Goal: Book appointment/travel/reservation

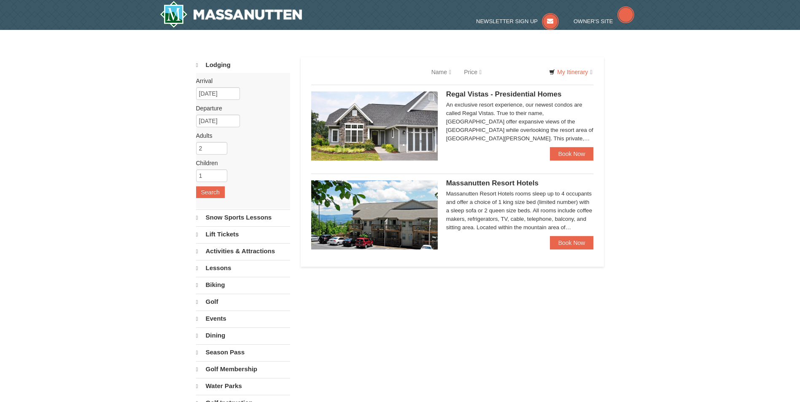
select select "10"
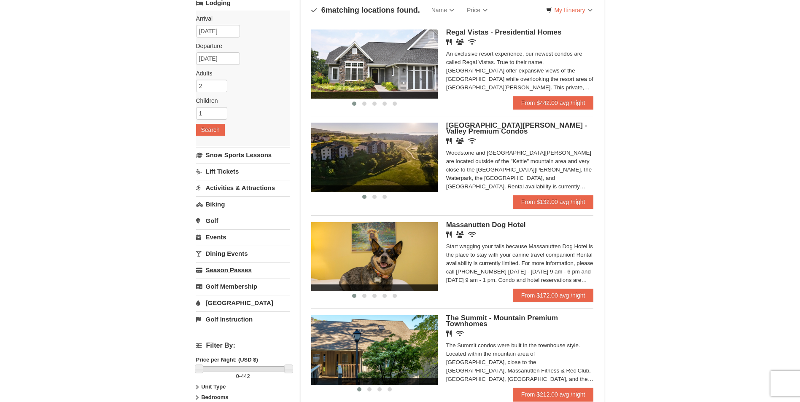
scroll to position [42, 0]
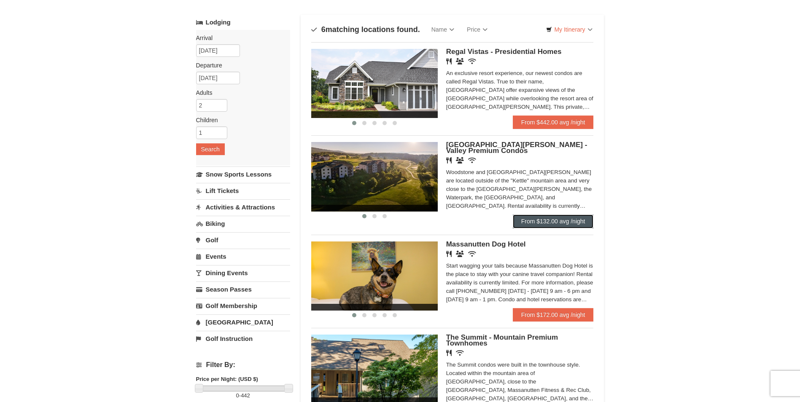
click at [530, 219] on link "From $132.00 avg /night" at bounding box center [553, 221] width 81 height 13
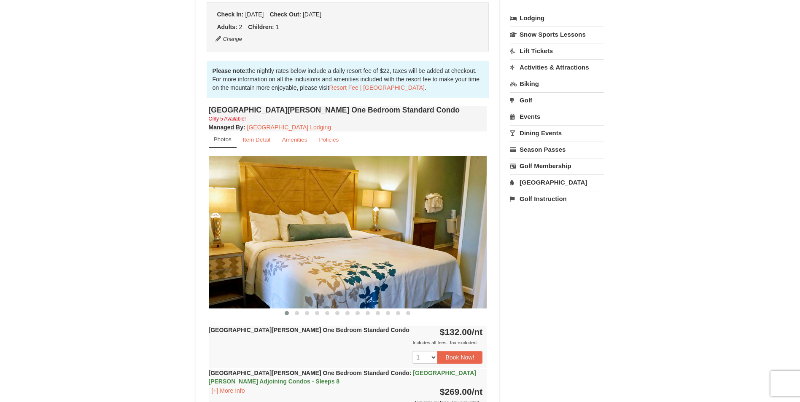
scroll to position [211, 0]
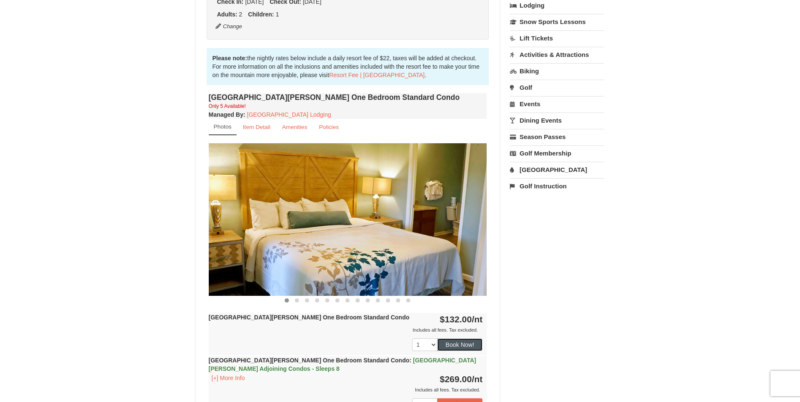
click at [468, 345] on button "Book Now!" at bounding box center [460, 344] width 46 height 13
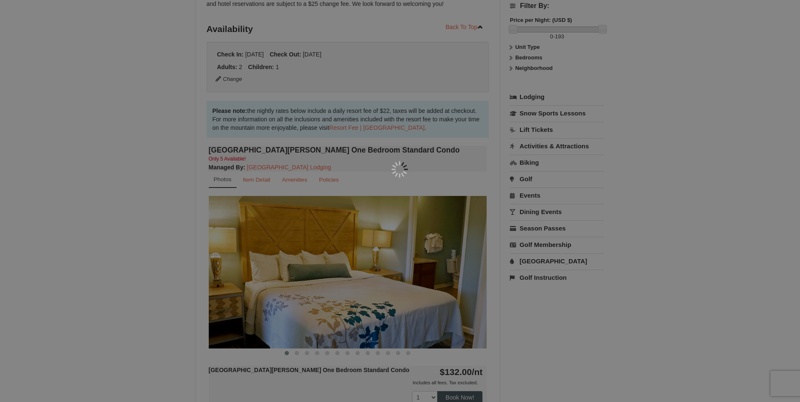
scroll to position [82, 0]
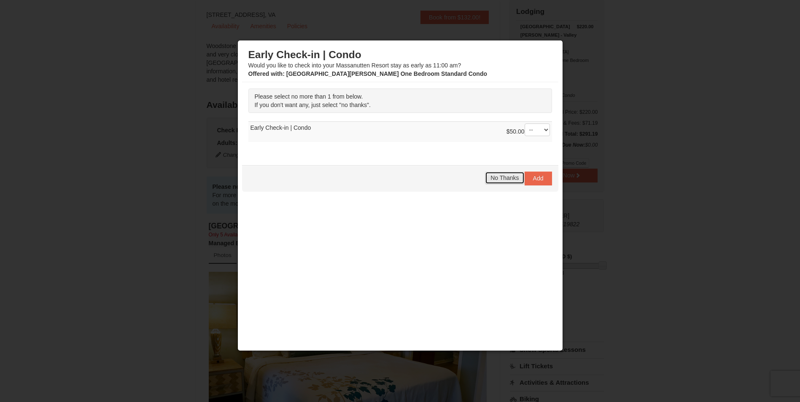
click at [508, 180] on span "No Thanks" at bounding box center [504, 178] width 28 height 7
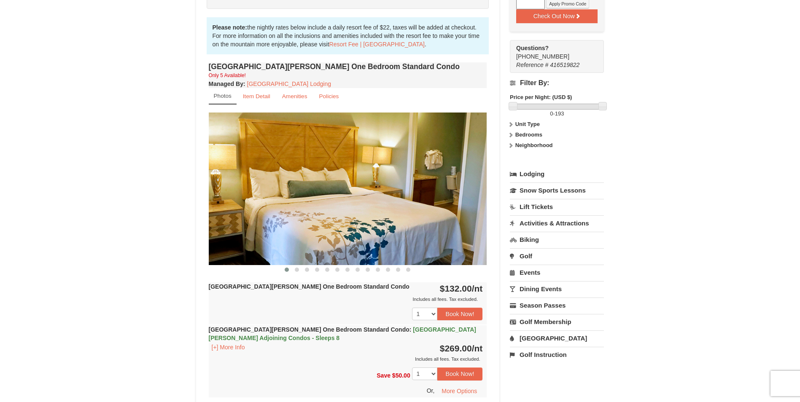
scroll to position [251, 0]
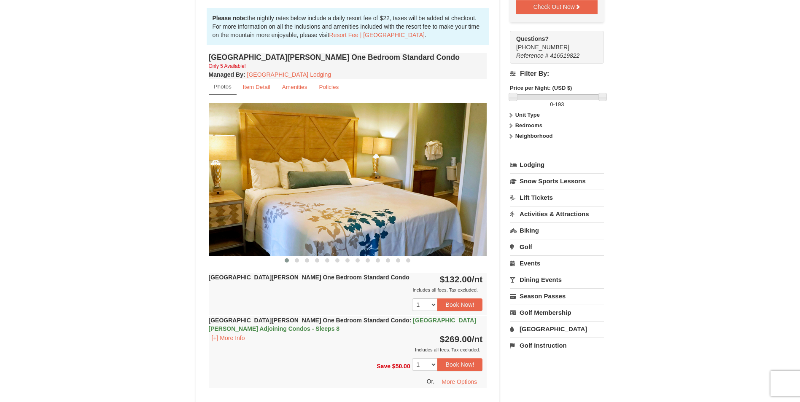
click at [544, 321] on link "[GEOGRAPHIC_DATA]" at bounding box center [557, 329] width 94 height 16
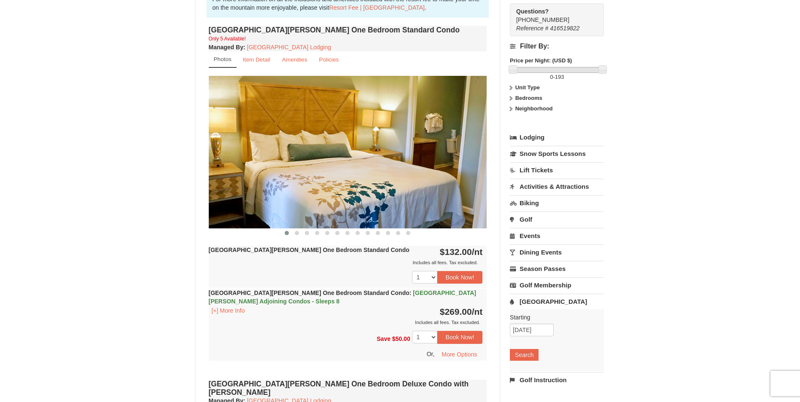
scroll to position [293, 0]
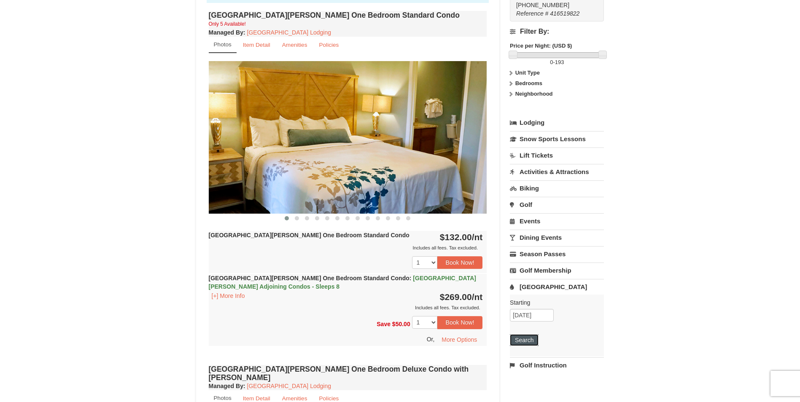
click at [531, 334] on button "Search" at bounding box center [524, 340] width 29 height 12
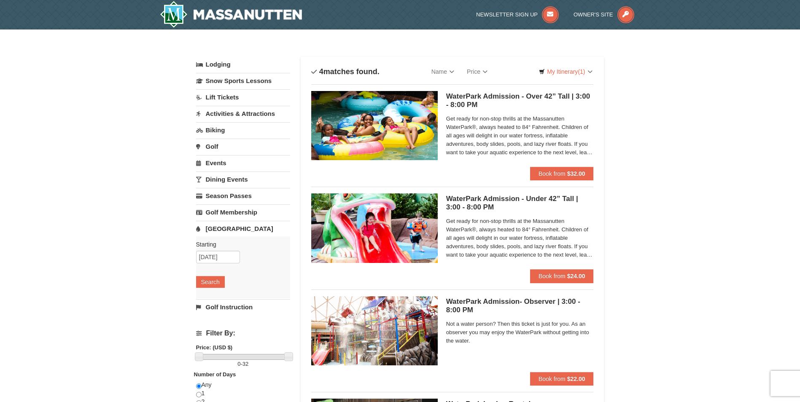
click at [216, 144] on link "Golf" at bounding box center [243, 147] width 94 height 16
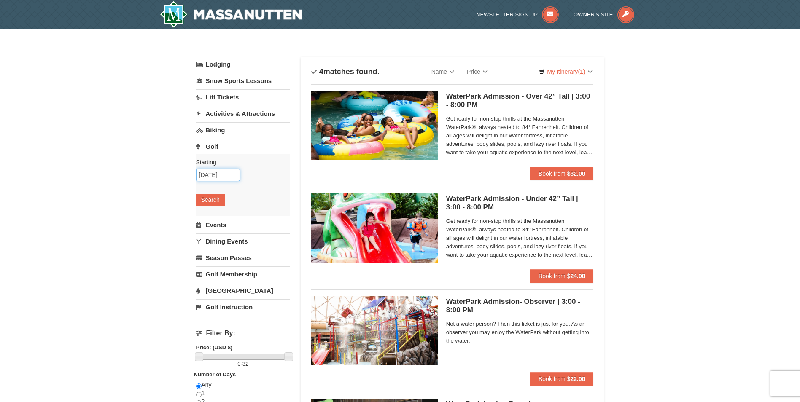
click at [213, 175] on input "[DATE]" at bounding box center [218, 175] width 44 height 13
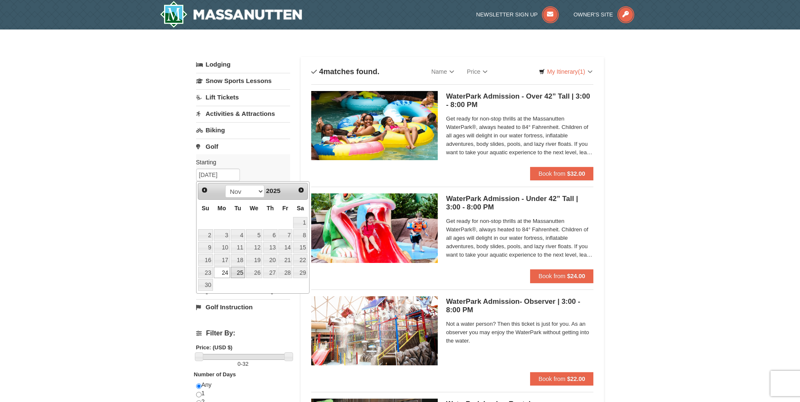
click at [236, 271] on link "25" at bounding box center [238, 273] width 14 height 12
type input "[DATE]"
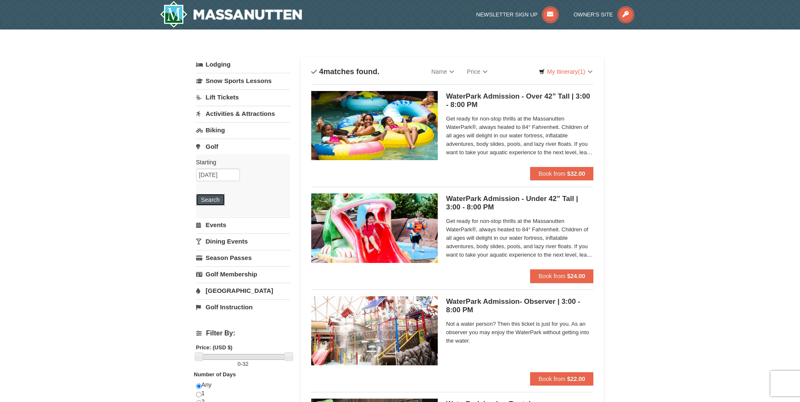
click at [214, 201] on button "Search" at bounding box center [210, 200] width 29 height 12
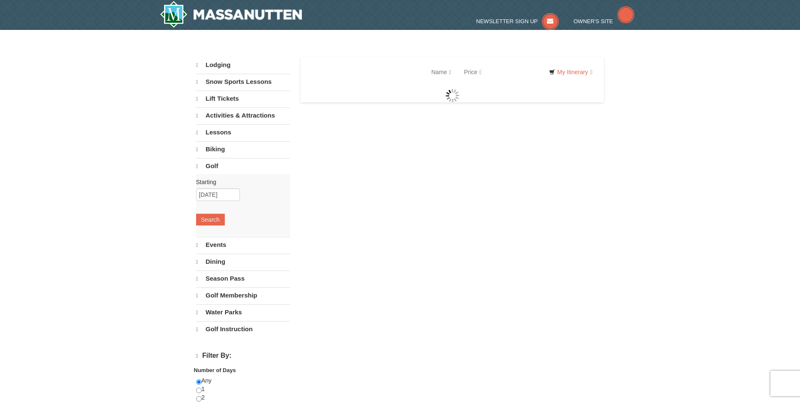
select select "10"
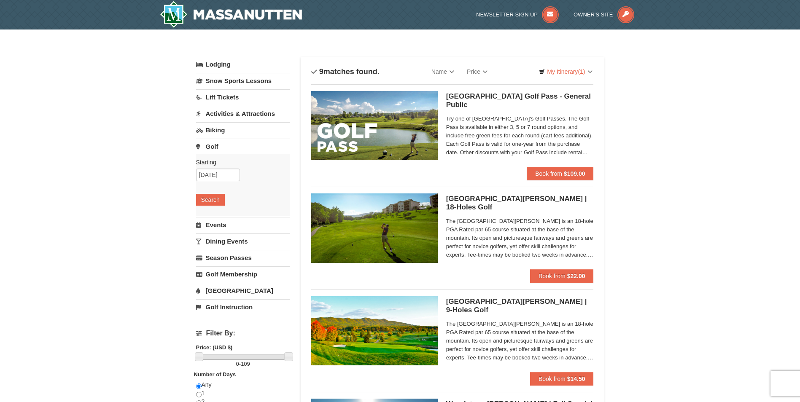
click at [395, 232] on img at bounding box center [374, 227] width 126 height 69
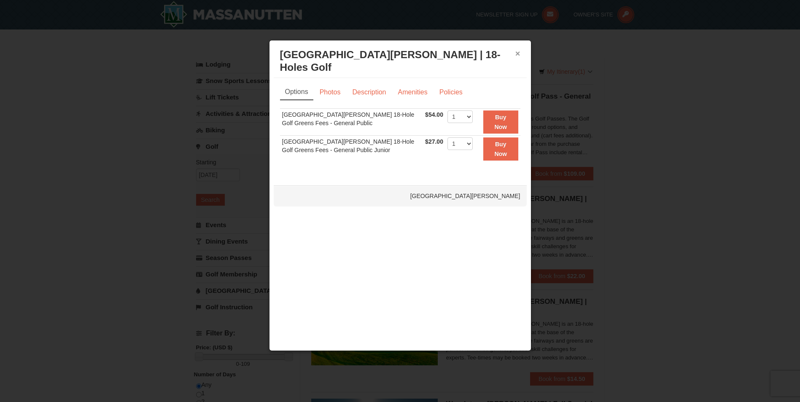
click at [516, 53] on button "×" at bounding box center [517, 53] width 5 height 8
